Goal: Find specific page/section: Find specific page/section

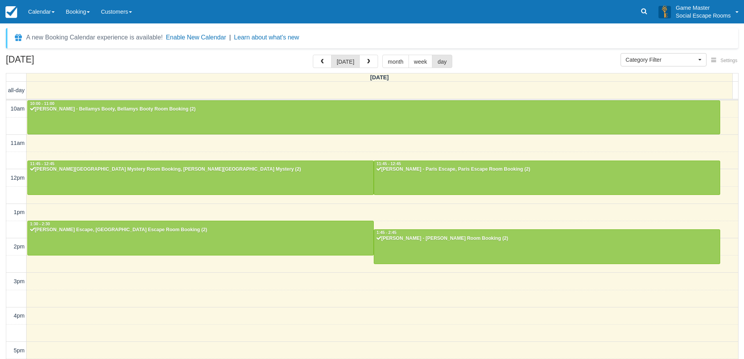
select select
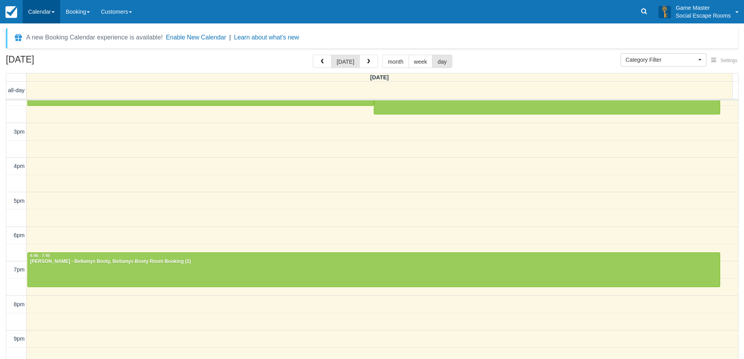
click at [45, 15] on link "Calendar" at bounding box center [41, 11] width 37 height 23
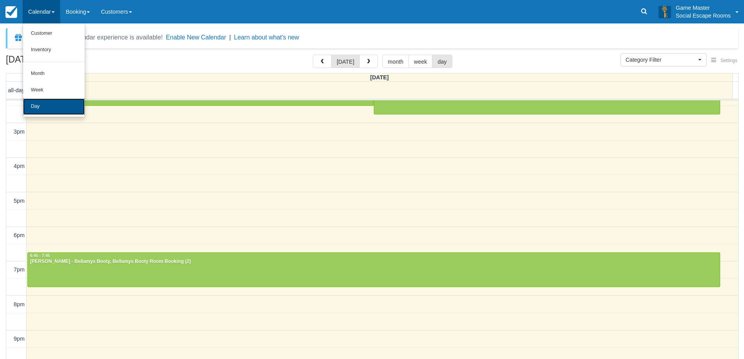
click at [40, 103] on link "Day" at bounding box center [54, 106] width 62 height 16
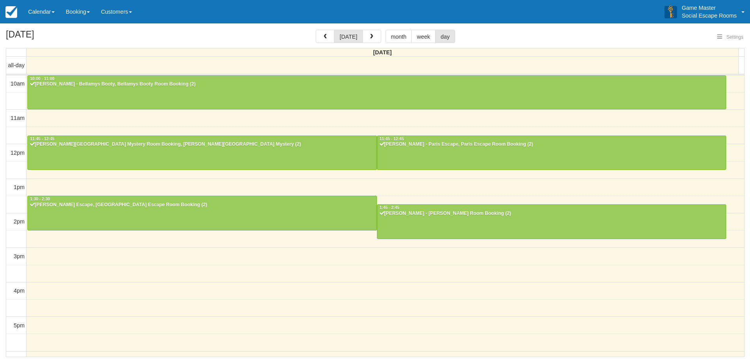
select select
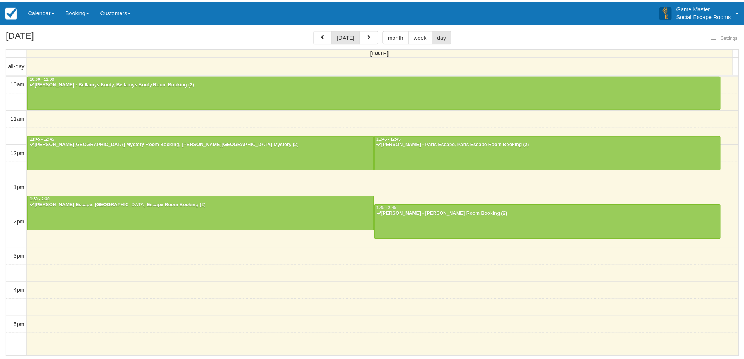
scroll to position [150, 0]
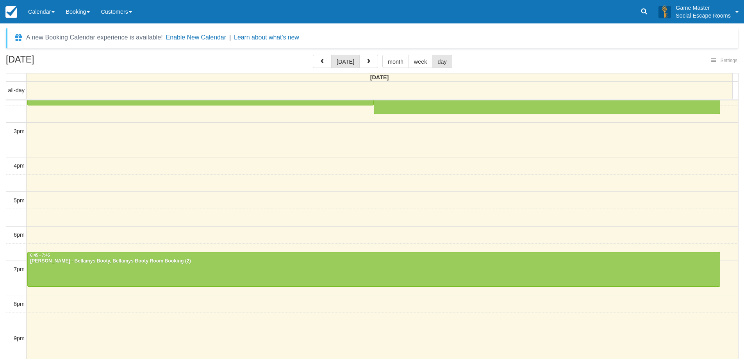
select select
